Goal: Task Accomplishment & Management: Manage account settings

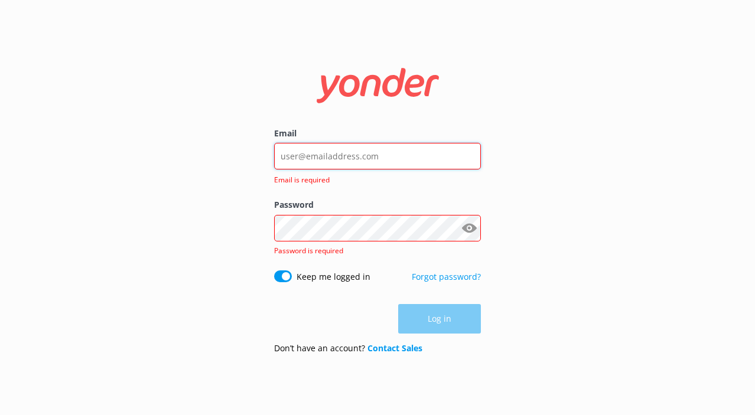
type input "[EMAIL_ADDRESS][DOMAIN_NAME]"
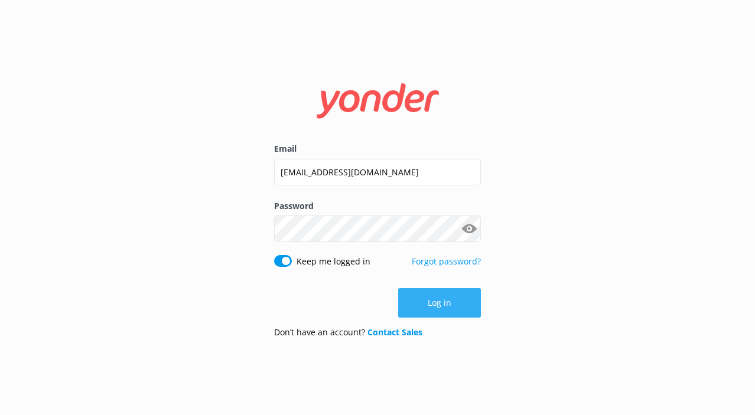
click at [433, 302] on button "Log in" at bounding box center [439, 303] width 83 height 30
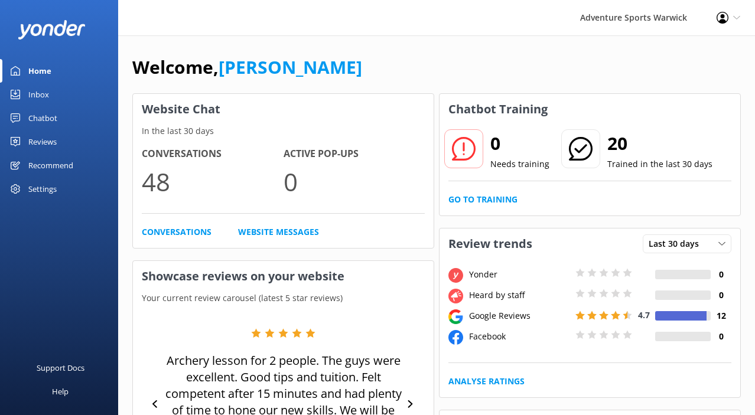
click at [30, 91] on div "Inbox" at bounding box center [38, 95] width 21 height 24
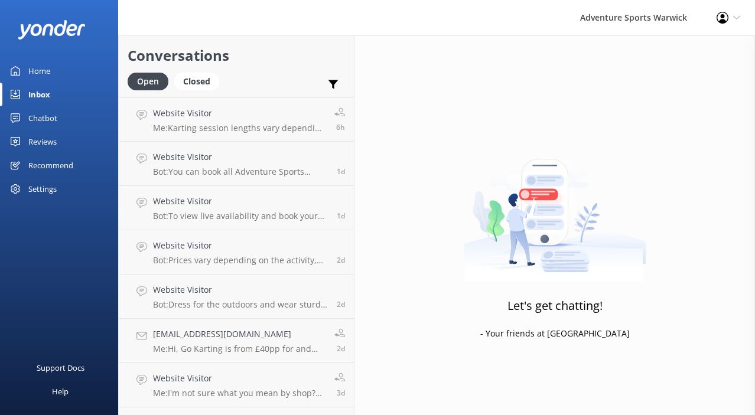
click at [42, 144] on div "Reviews" at bounding box center [42, 142] width 28 height 24
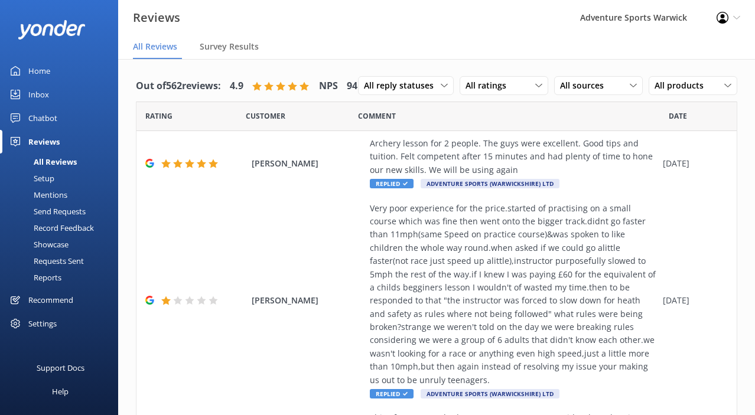
click at [46, 242] on div "Showcase" at bounding box center [37, 244] width 61 height 17
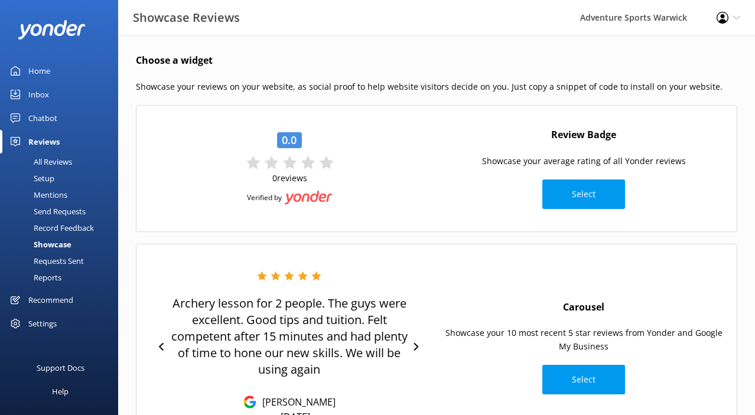
click at [45, 259] on div "Requests Sent" at bounding box center [45, 261] width 77 height 17
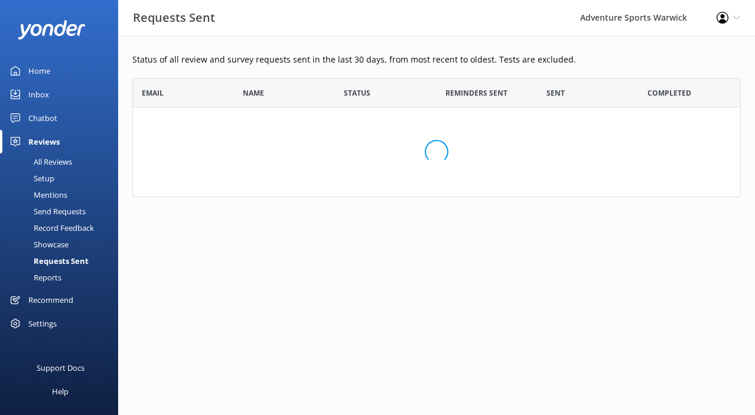
scroll to position [119, 608]
click at [40, 163] on div "All Reviews" at bounding box center [39, 162] width 65 height 17
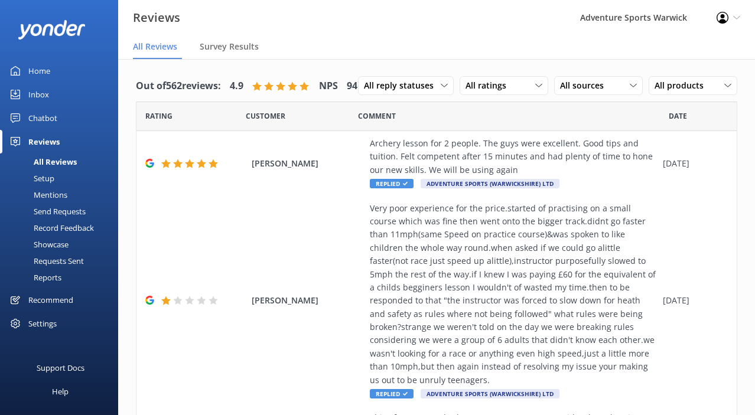
click at [63, 295] on div "Recommend" at bounding box center [50, 300] width 45 height 24
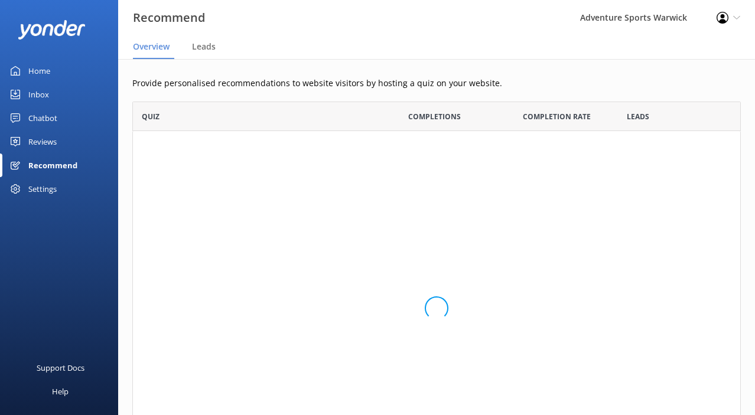
scroll to position [384, 608]
click at [41, 194] on div "Settings" at bounding box center [42, 189] width 28 height 24
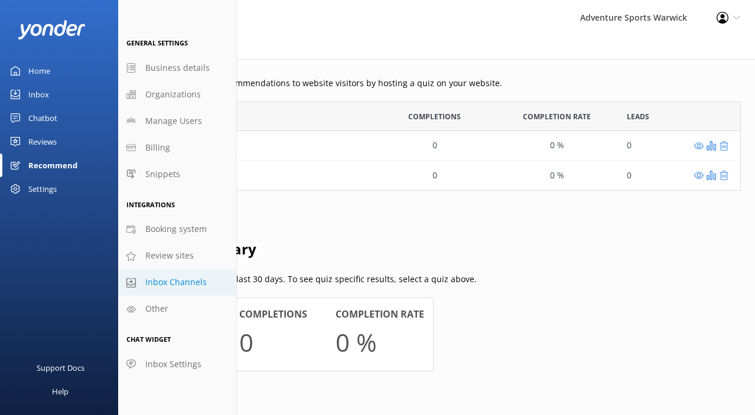
scroll to position [89, 608]
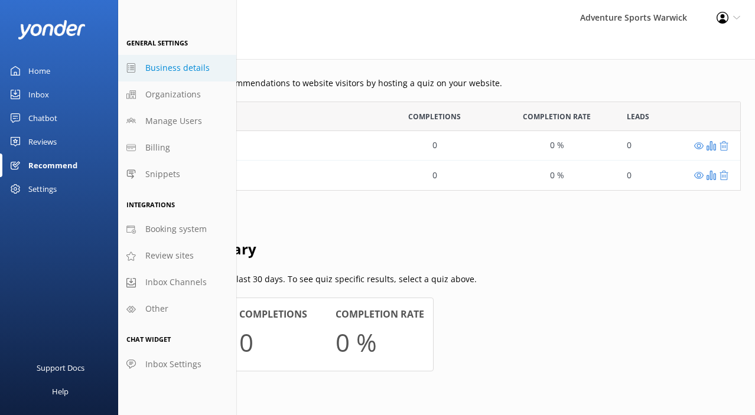
click at [178, 66] on span "Business details" at bounding box center [177, 67] width 64 height 13
select select "Europe/[GEOGRAPHIC_DATA]"
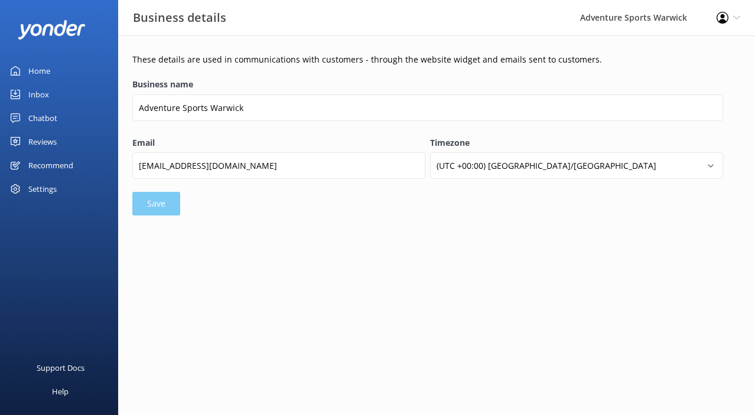
click at [37, 192] on div "Settings" at bounding box center [42, 189] width 28 height 24
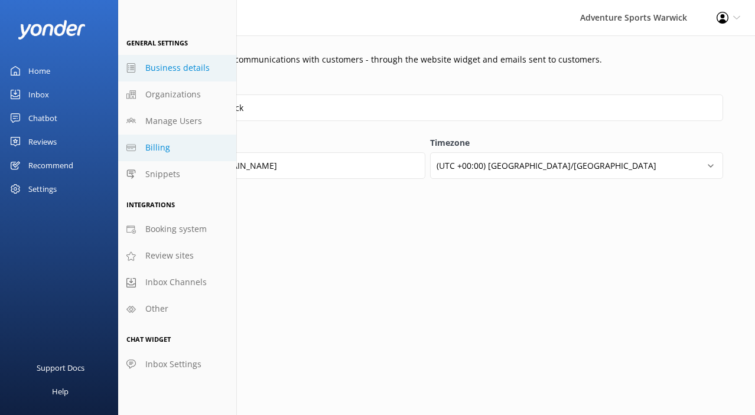
click at [153, 151] on span "Billing" at bounding box center [157, 147] width 25 height 13
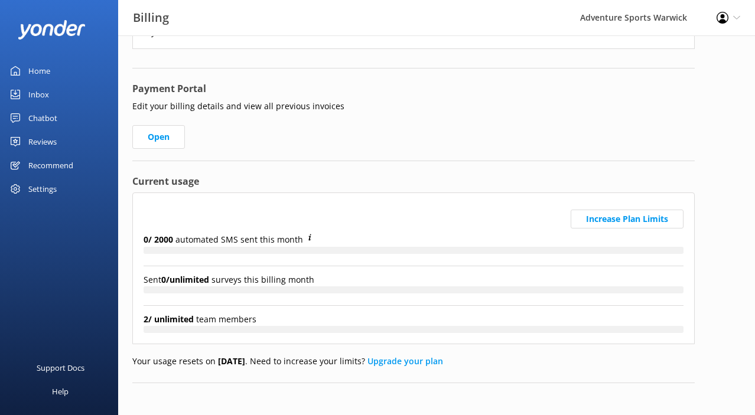
scroll to position [163, 0]
click at [155, 132] on link "Open" at bounding box center [158, 136] width 53 height 24
click at [161, 136] on link "Open" at bounding box center [158, 136] width 53 height 24
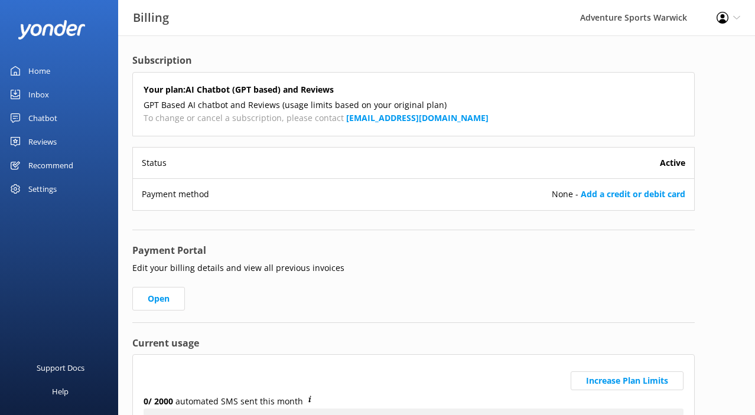
scroll to position [0, 0]
